Goal: Task Accomplishment & Management: Manage account settings

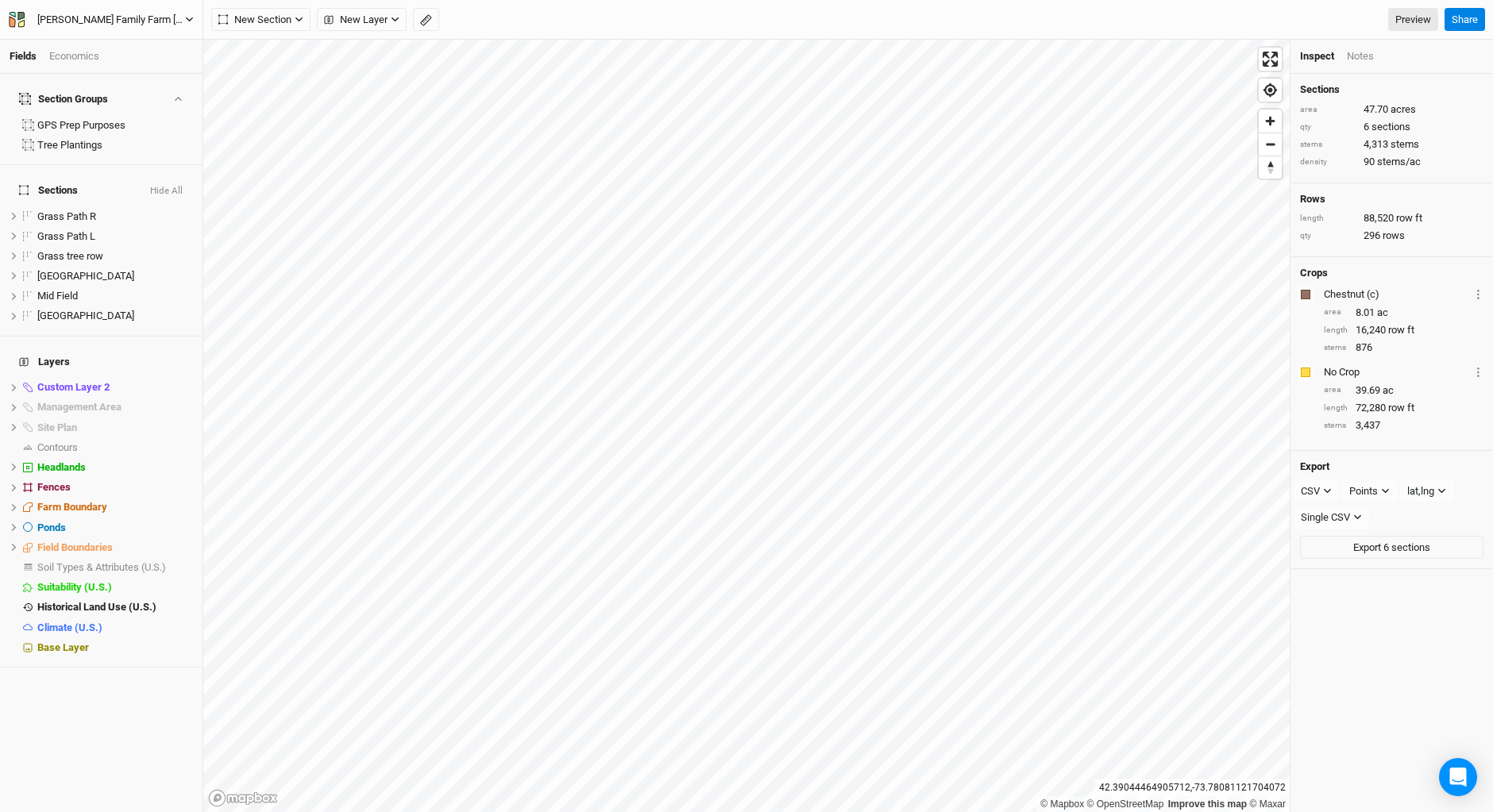
click at [21, 15] on icon "button" at bounding box center [21, 16] width 7 height 9
click at [111, 43] on button "Back" at bounding box center [131, 45] width 125 height 21
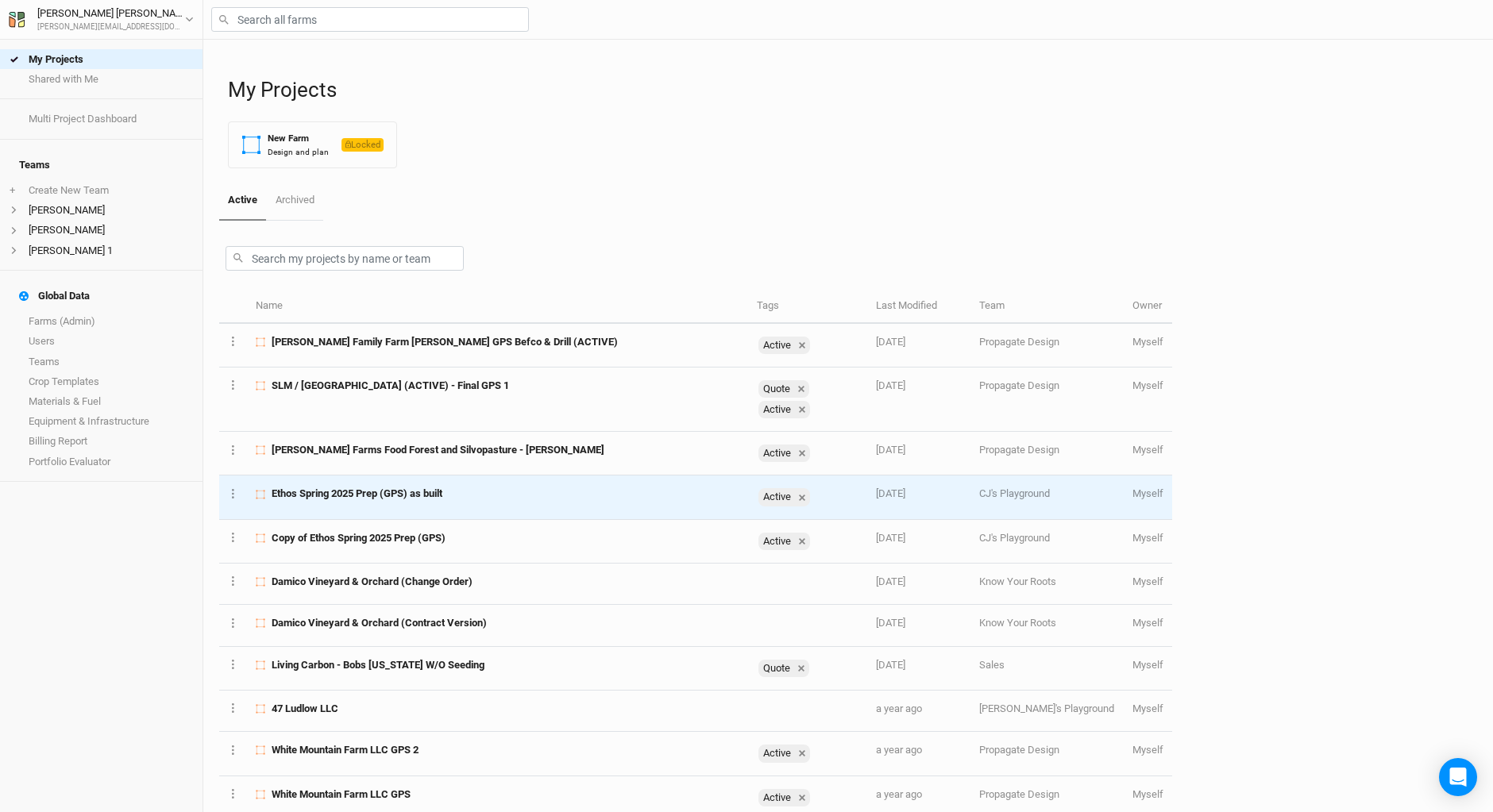
click at [505, 511] on td "Ethos Spring 2025 Prep (GPS) as built" at bounding box center [498, 497] width 501 height 44
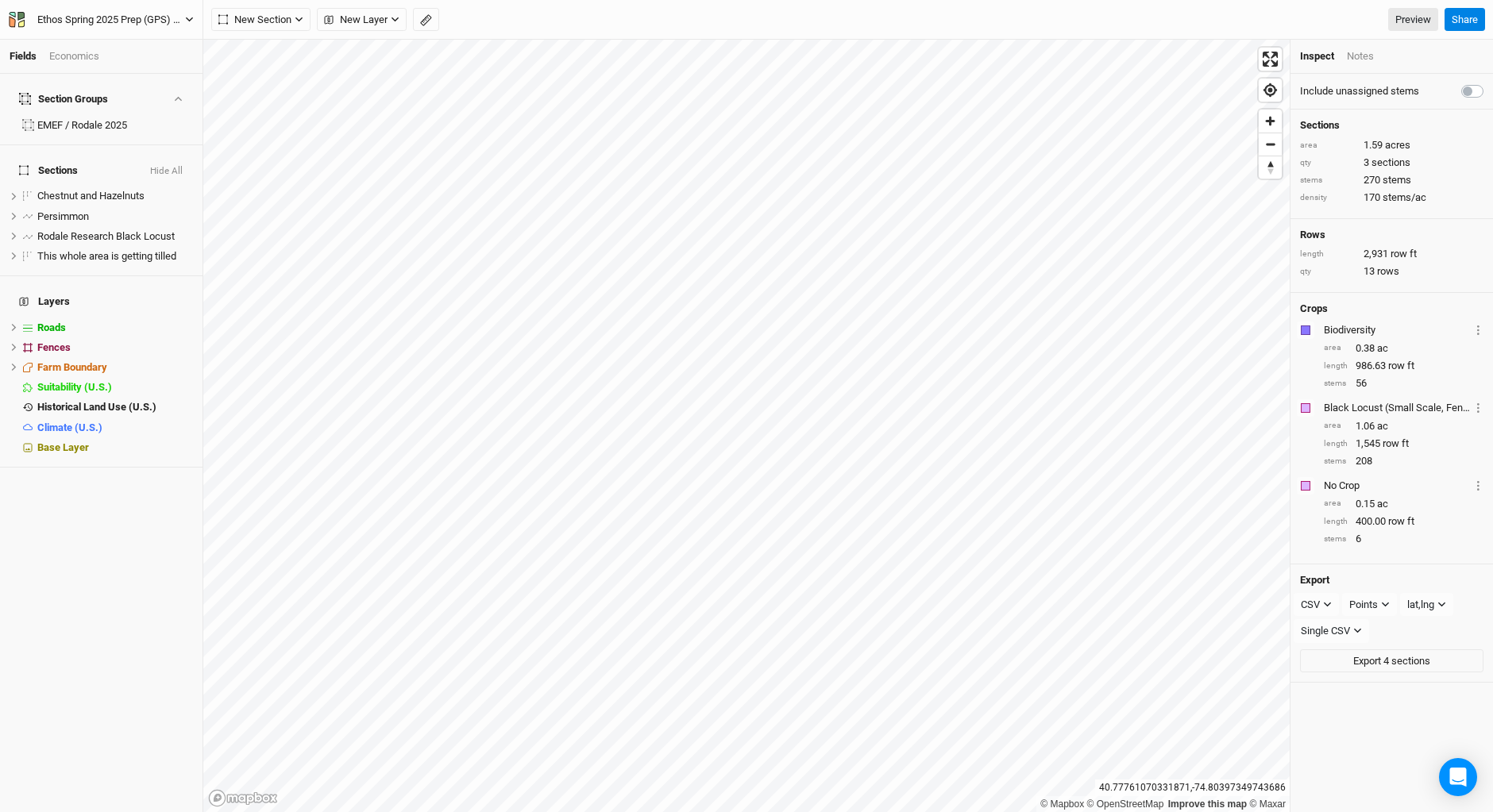
click at [22, 22] on icon "button" at bounding box center [21, 22] width 6 height 7
click at [123, 66] on button "Project Settings" at bounding box center [131, 65] width 125 height 21
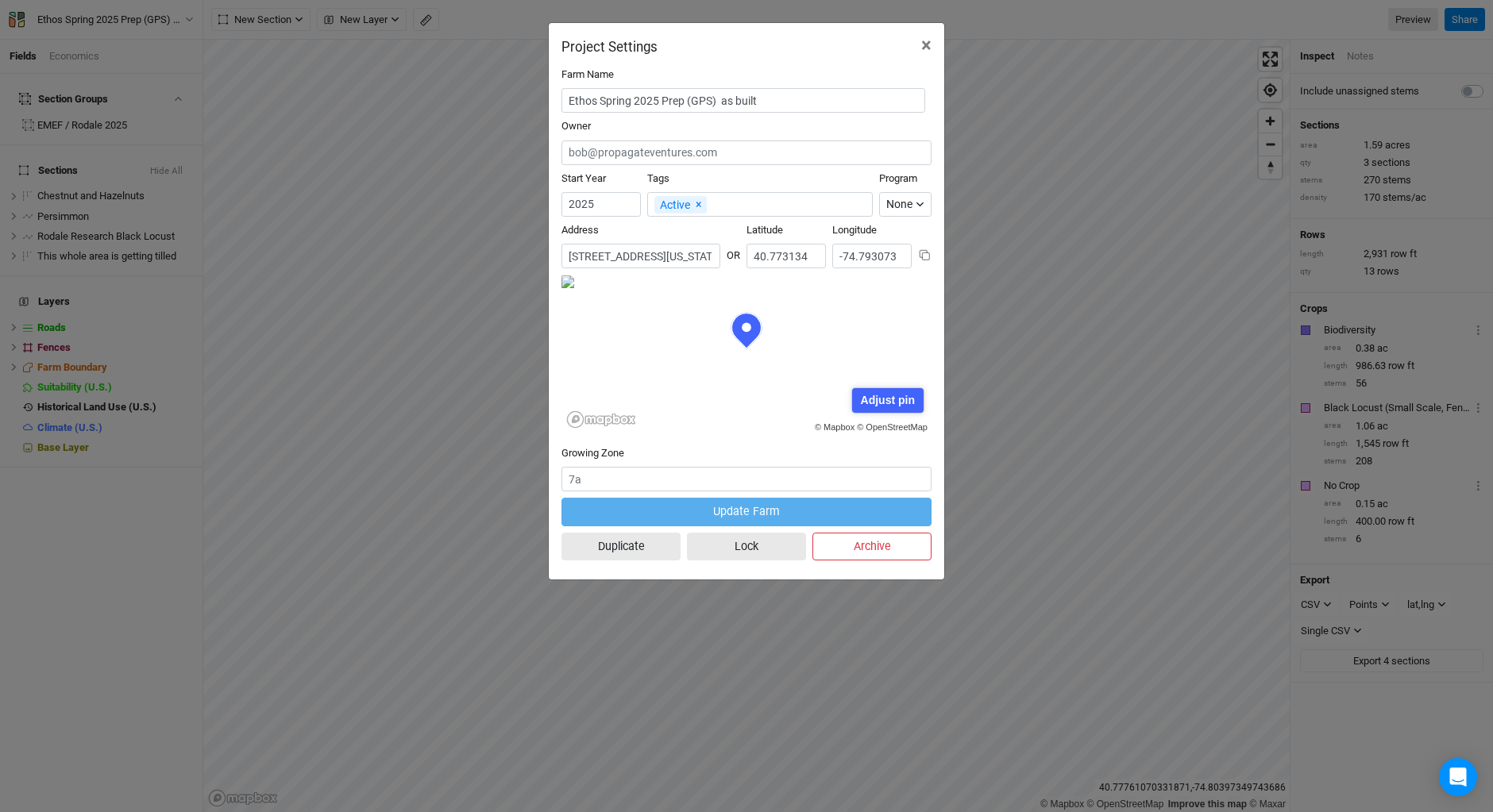
scroll to position [0, 181]
drag, startPoint x: 564, startPoint y: 255, endPoint x: 832, endPoint y: 264, distance: 268.2
click at [832, 264] on div "Address No search results. [STREET_ADDRESS][US_STATE] [GEOGRAPHIC_DATA] [GEOGRA…" at bounding box center [746, 249] width 370 height 52
click at [929, 43] on span "×" at bounding box center [926, 45] width 10 height 22
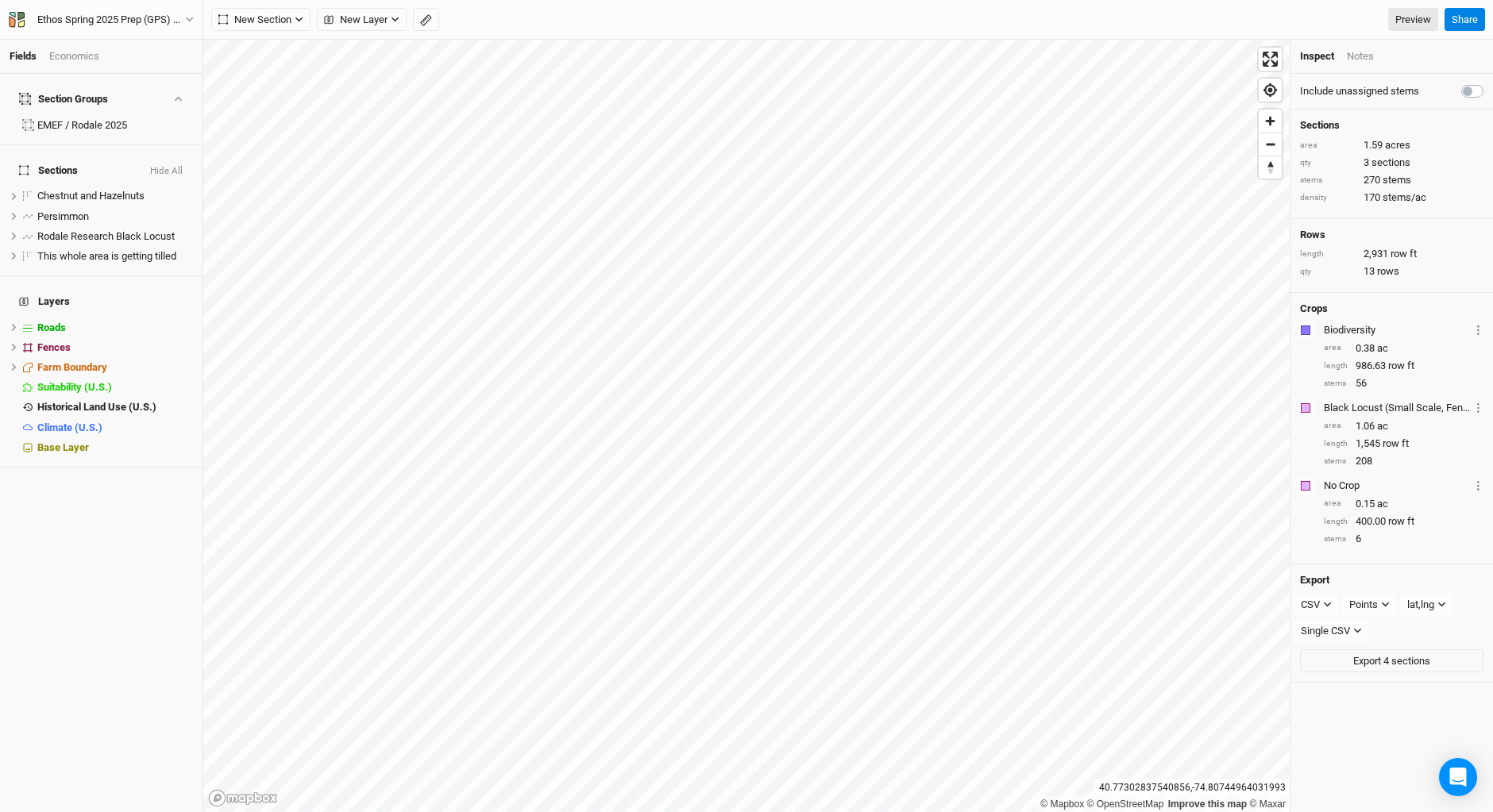
click at [87, 540] on div "Section Groups EMEF / Rodale 2025 Sections Hide All Chestnut and Hazelnuts hide…" at bounding box center [101, 443] width 203 height 738
click at [83, 547] on div "Section Groups EMEF / Rodale 2025 Sections Hide All Chestnut and Hazelnuts hide…" at bounding box center [101, 443] width 203 height 738
